Goal: Navigation & Orientation: Find specific page/section

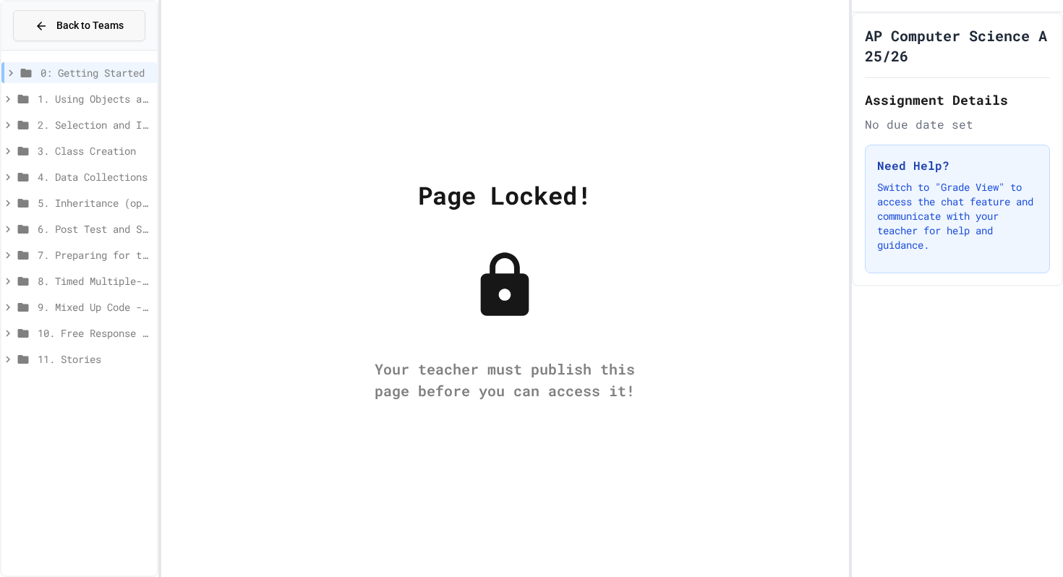
click at [71, 31] on span "Back to Teams" at bounding box center [89, 25] width 67 height 15
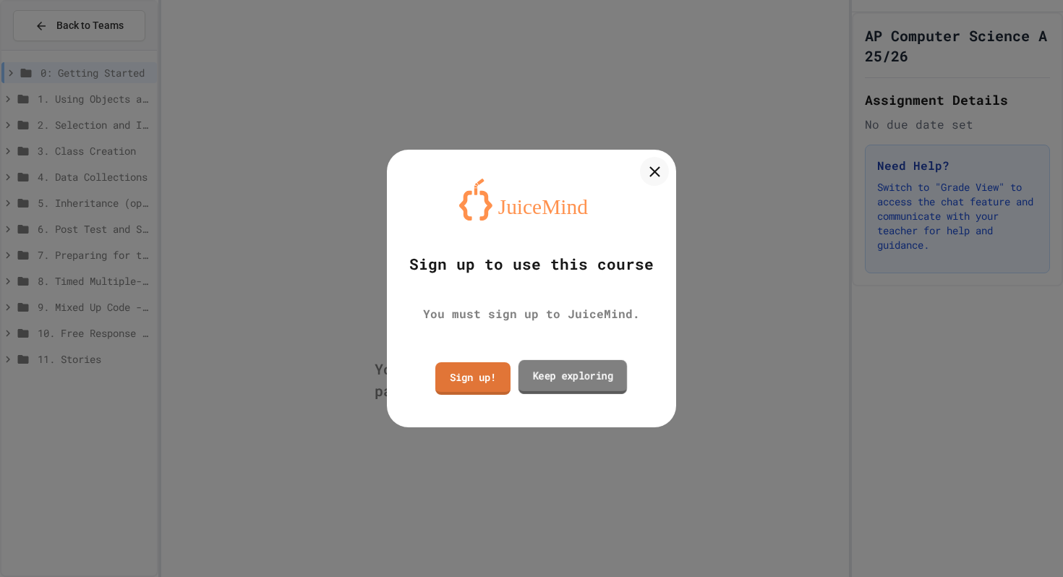
click at [598, 372] on link "Keep exploring" at bounding box center [572, 376] width 108 height 34
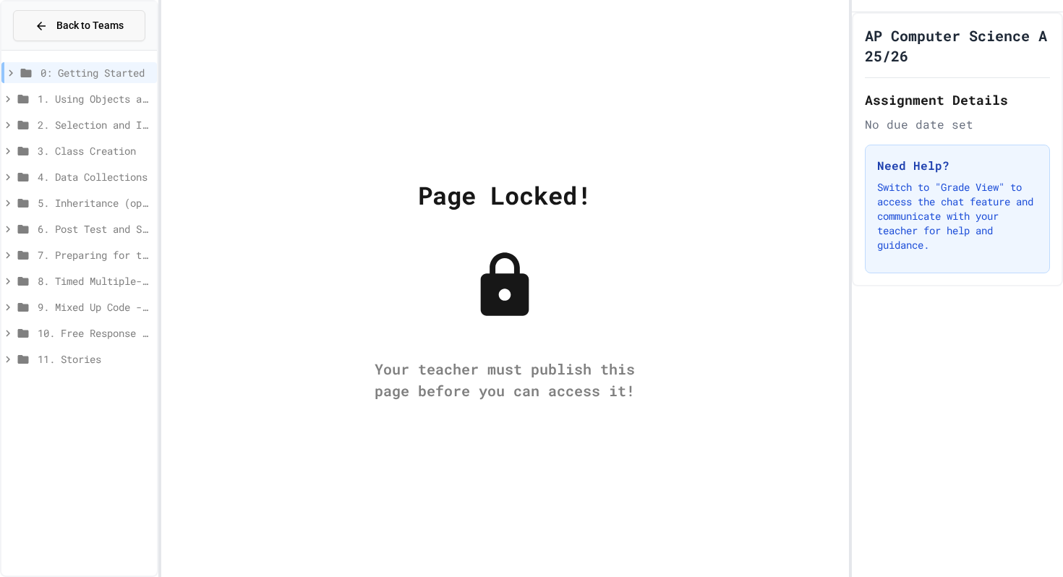
click at [54, 26] on div "Back to Teams" at bounding box center [79, 25] width 89 height 15
click at [64, 21] on span "Back to Teams" at bounding box center [89, 25] width 67 height 15
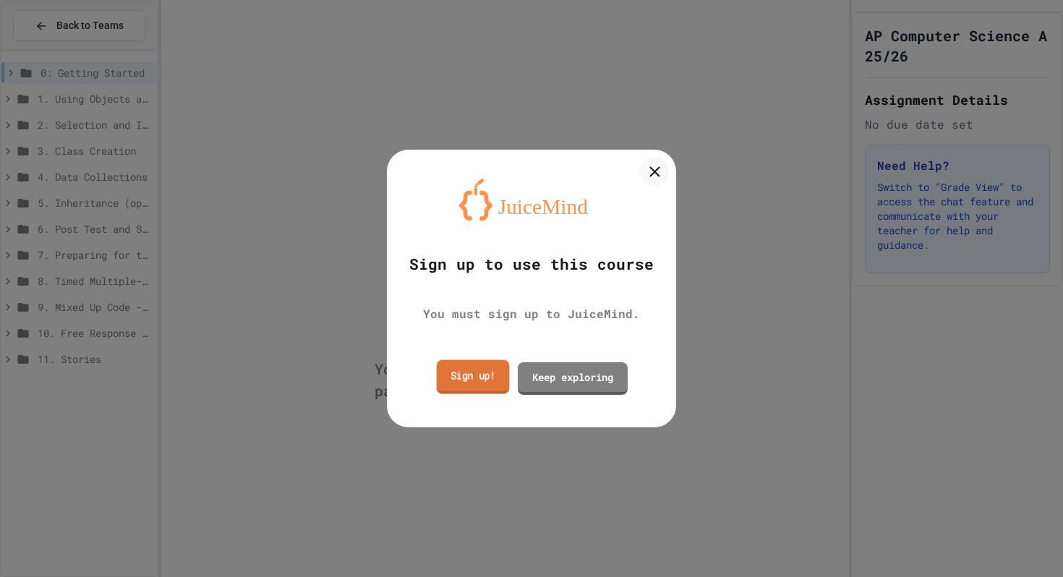
click at [458, 376] on link "Sign up!" at bounding box center [473, 376] width 73 height 34
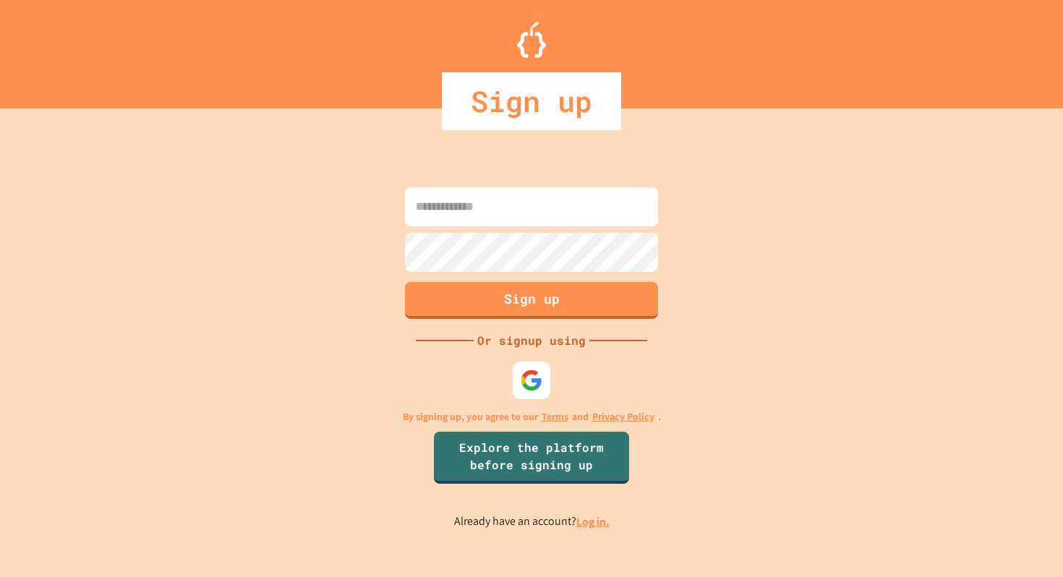
click at [524, 374] on img at bounding box center [531, 380] width 22 height 22
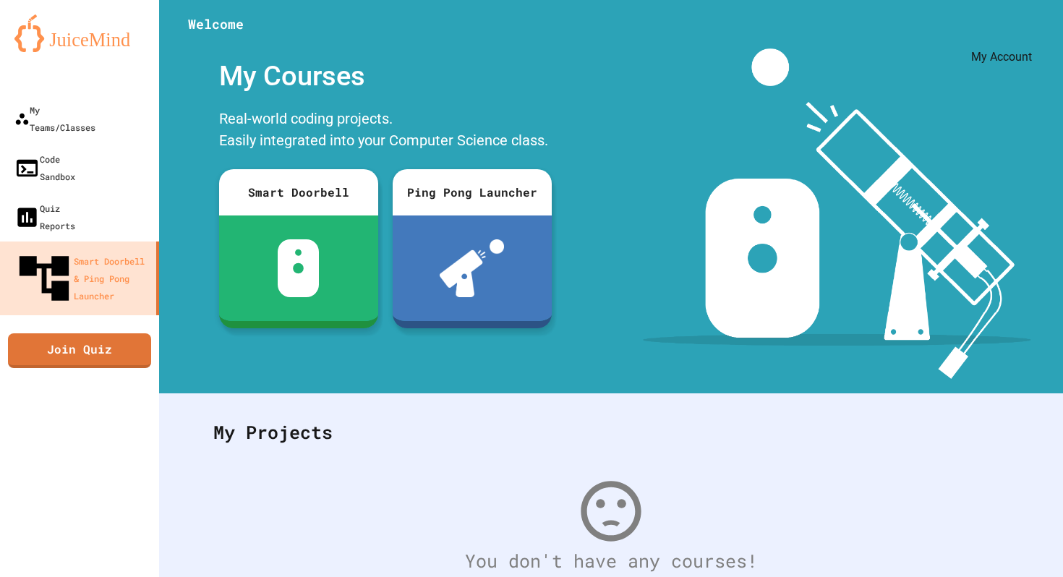
click at [1023, 39] on icon "My Account" at bounding box center [1030, 46] width 14 height 14
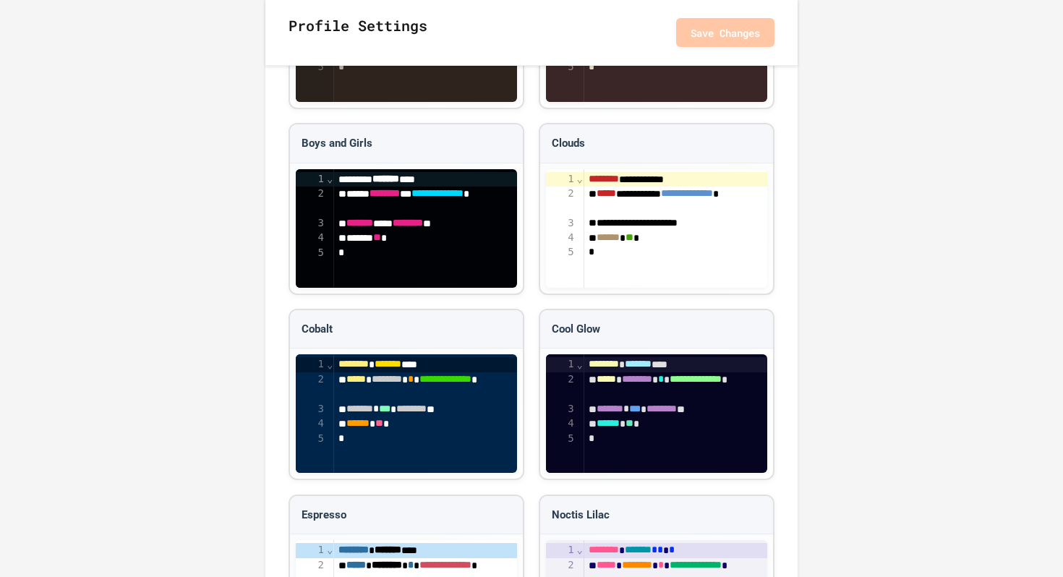
scroll to position [1651, 0]
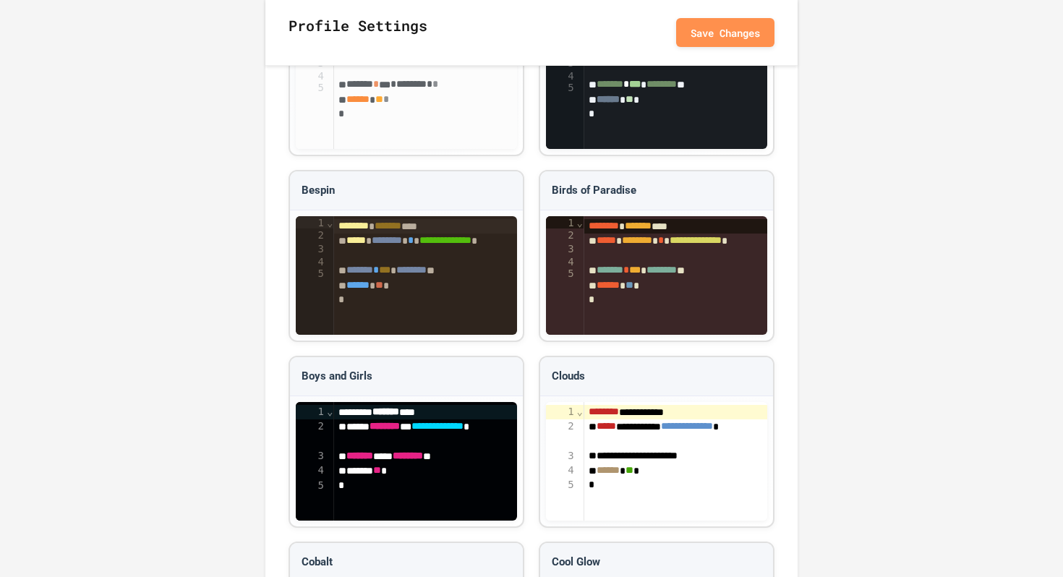
scroll to position [1388, 0]
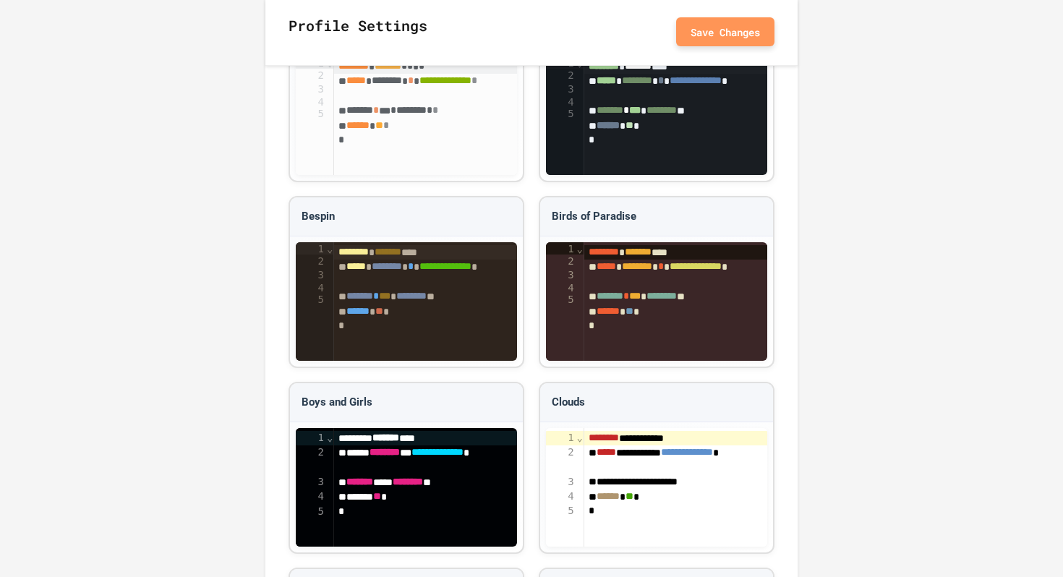
click at [737, 36] on button "Save Changes" at bounding box center [725, 31] width 98 height 29
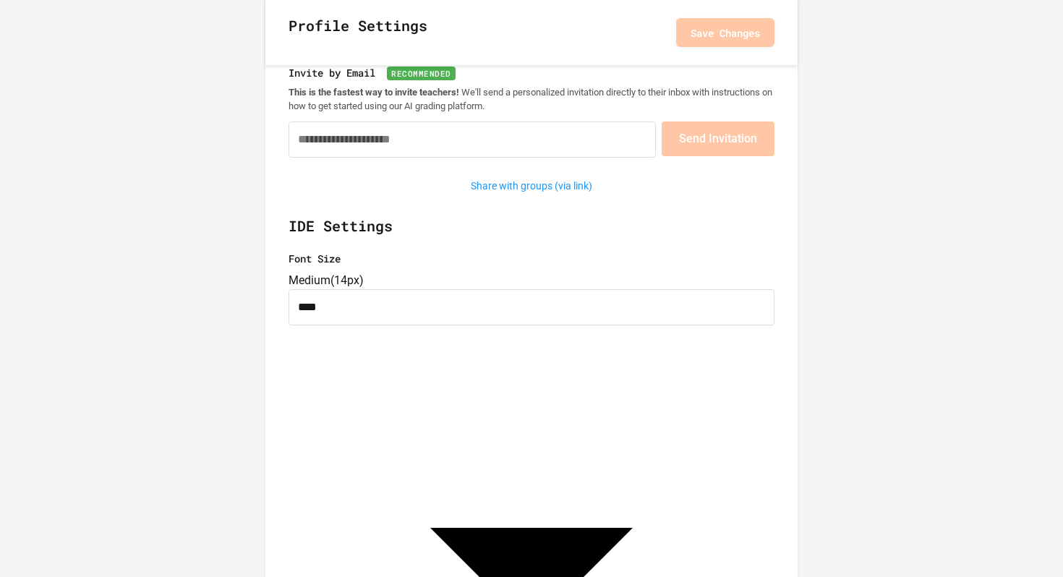
scroll to position [0, 0]
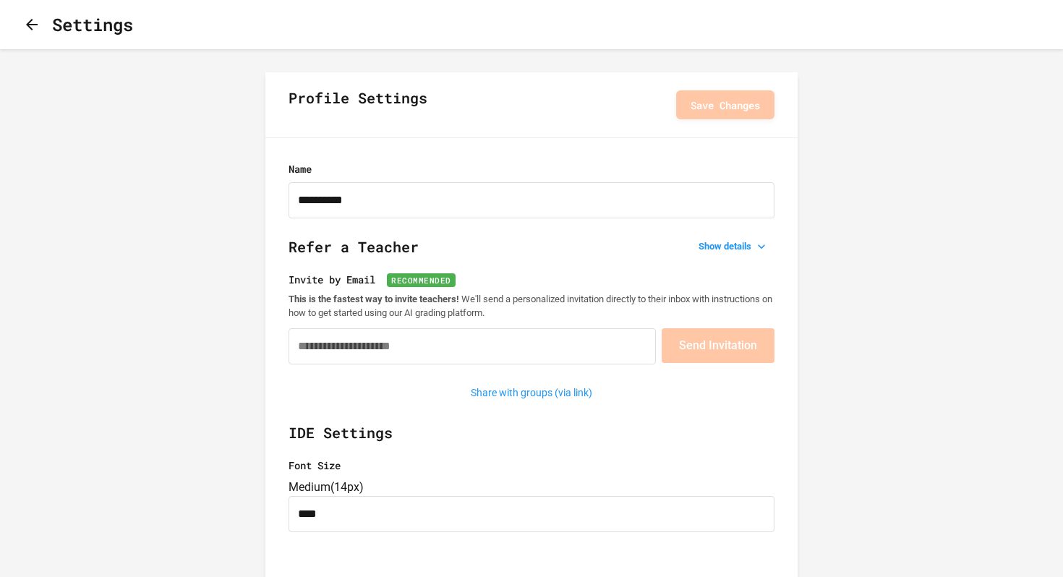
click at [24, 15] on div "Settings" at bounding box center [78, 25] width 110 height 26
click at [32, 22] on icon "button" at bounding box center [31, 24] width 17 height 17
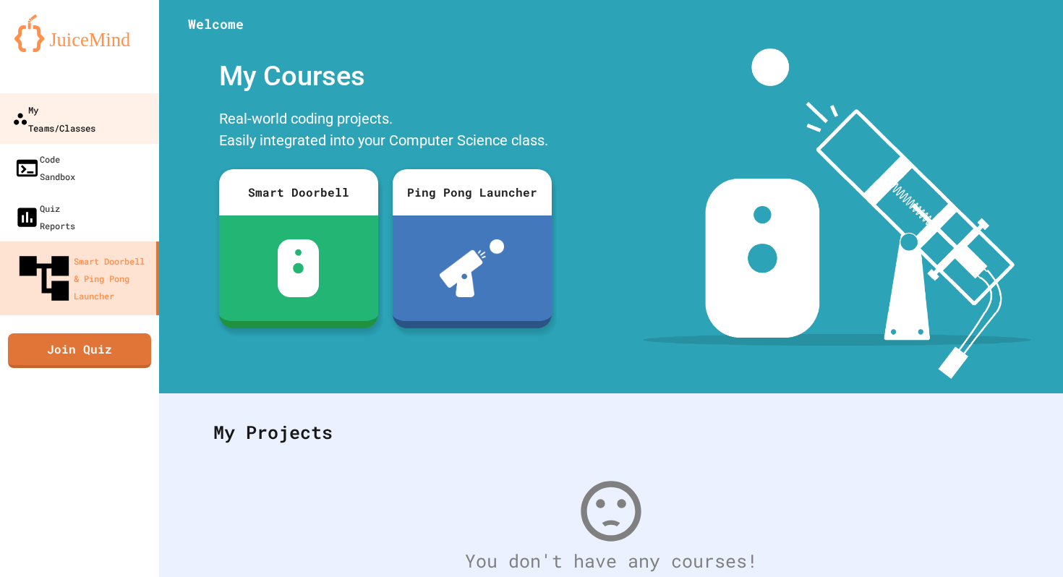
click at [52, 106] on div "My Teams/Classes" at bounding box center [53, 118] width 83 height 35
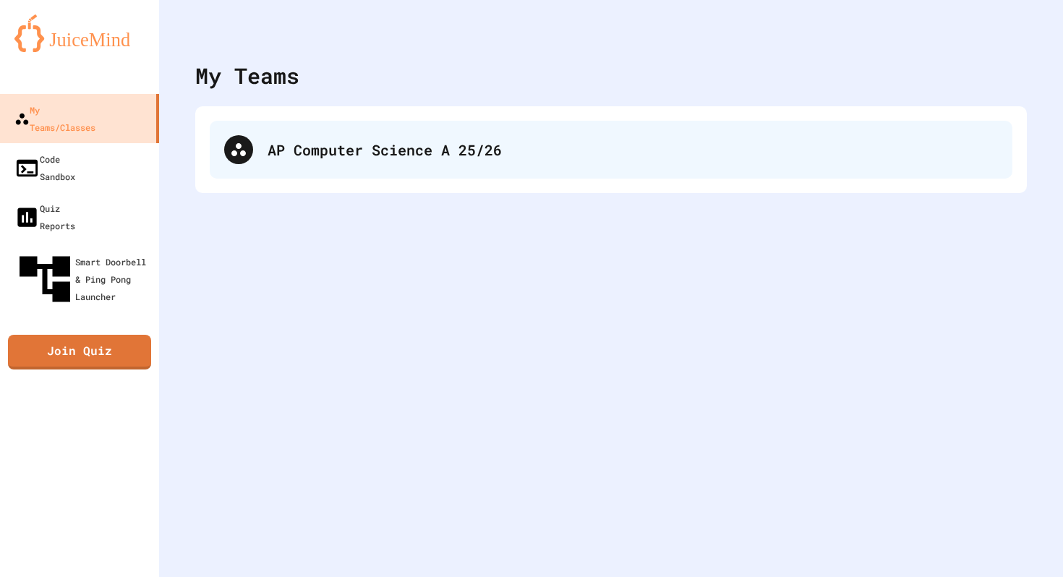
click at [317, 163] on div "AP Computer Science A 25/26" at bounding box center [611, 150] width 803 height 58
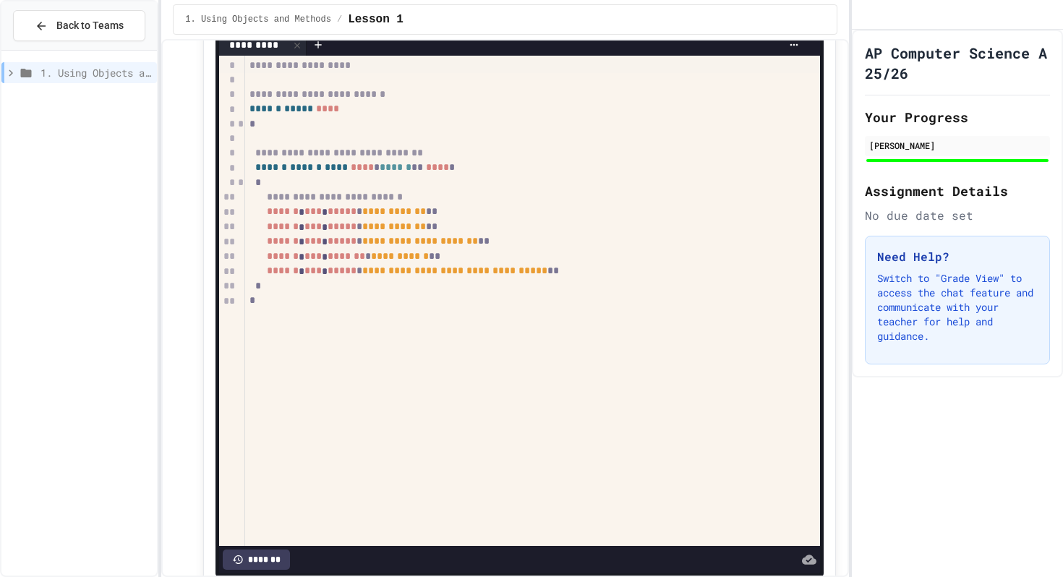
scroll to position [274, 0]
